Goal: Find specific page/section: Find specific page/section

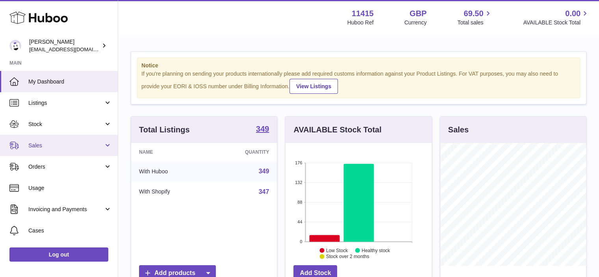
click at [47, 146] on span "Sales" at bounding box center [65, 145] width 75 height 7
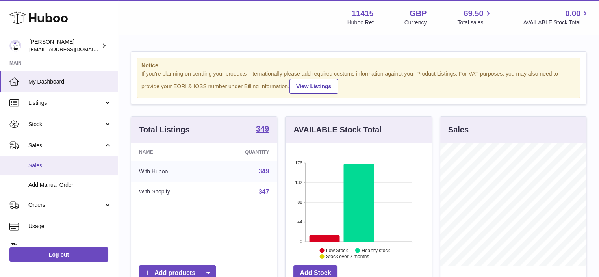
click at [50, 164] on span "Sales" at bounding box center [70, 165] width 84 height 7
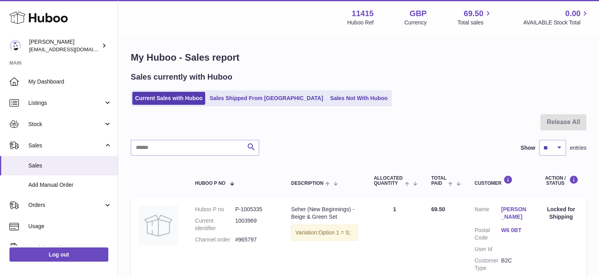
click at [50, 164] on span "Sales" at bounding box center [70, 165] width 84 height 7
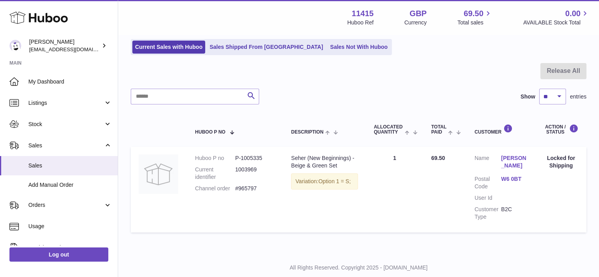
scroll to position [72, 0]
